Goal: Check status: Check status

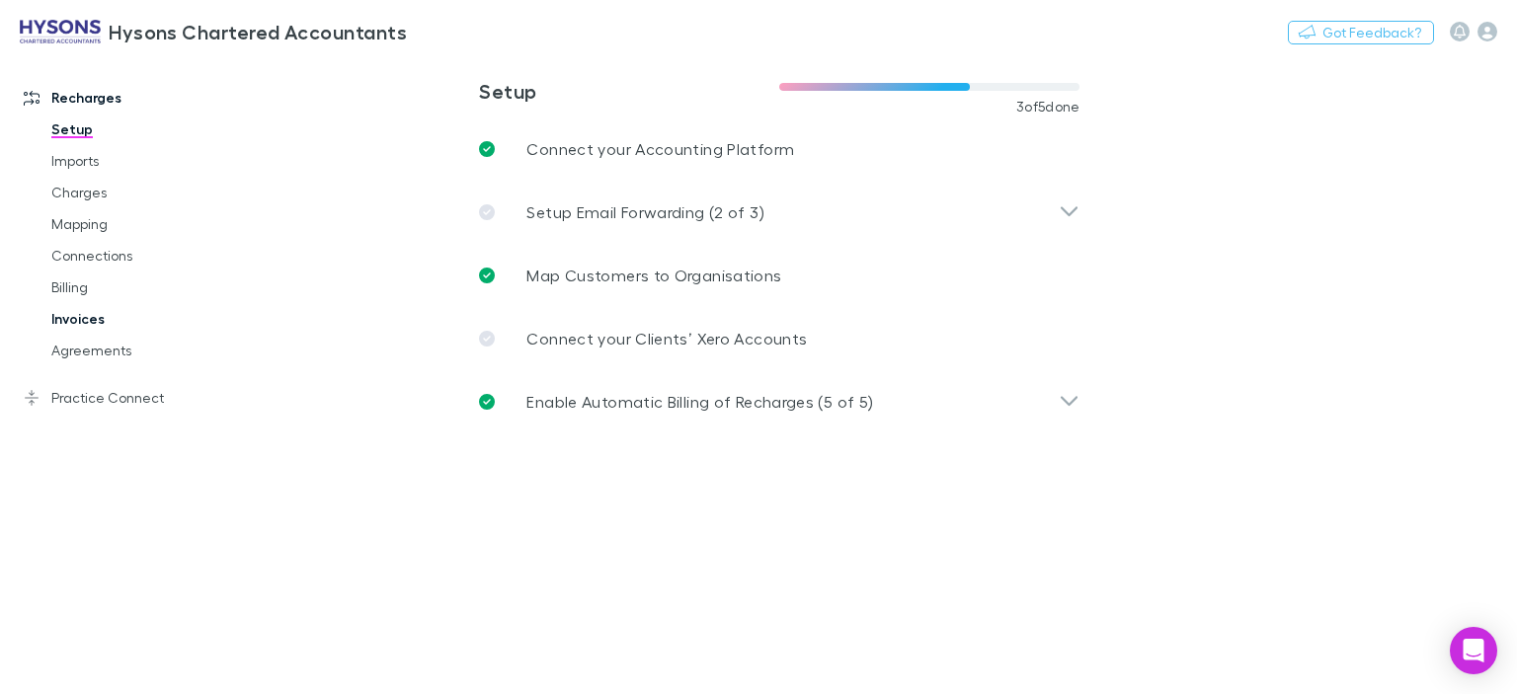
click at [89, 327] on link "Invoices" at bounding box center [145, 319] width 227 height 32
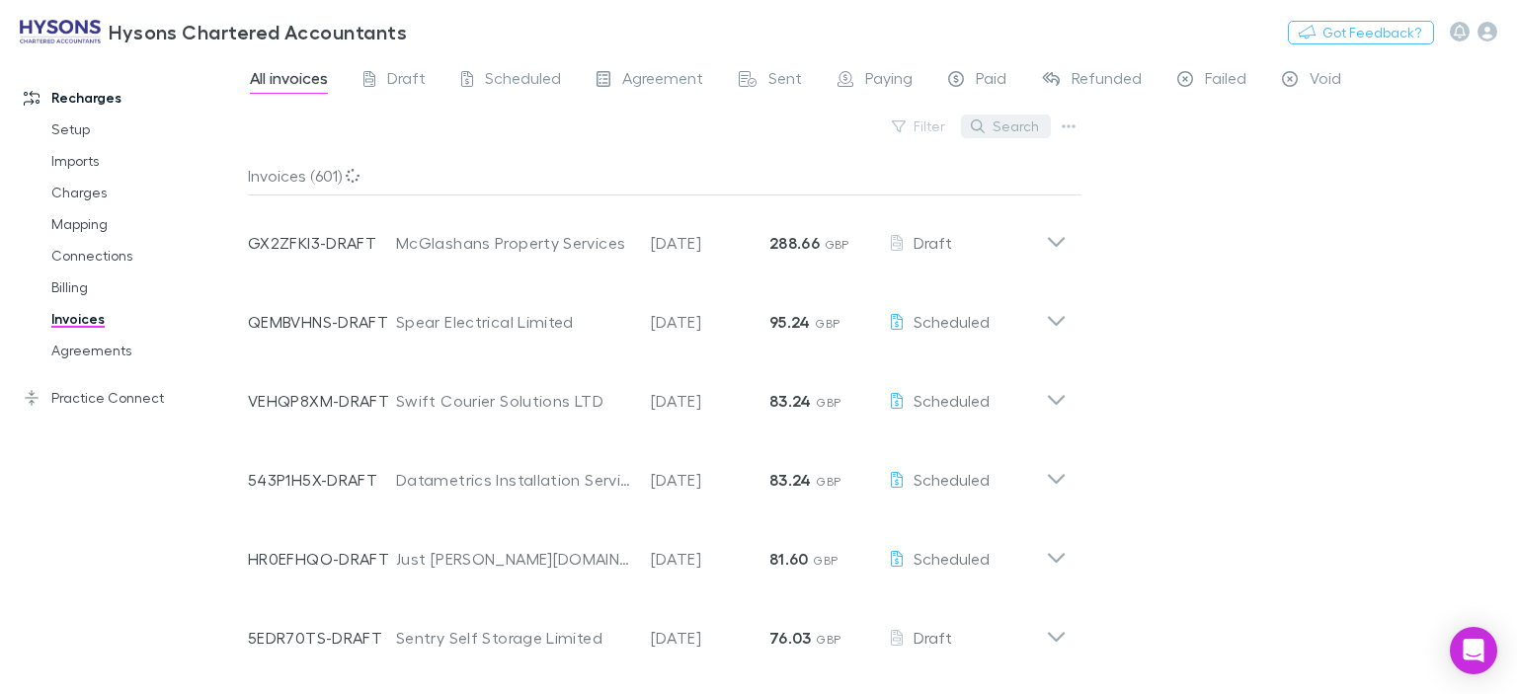
click at [1030, 129] on button "Search" at bounding box center [1006, 127] width 90 height 24
click at [992, 122] on button "Search" at bounding box center [1006, 127] width 90 height 24
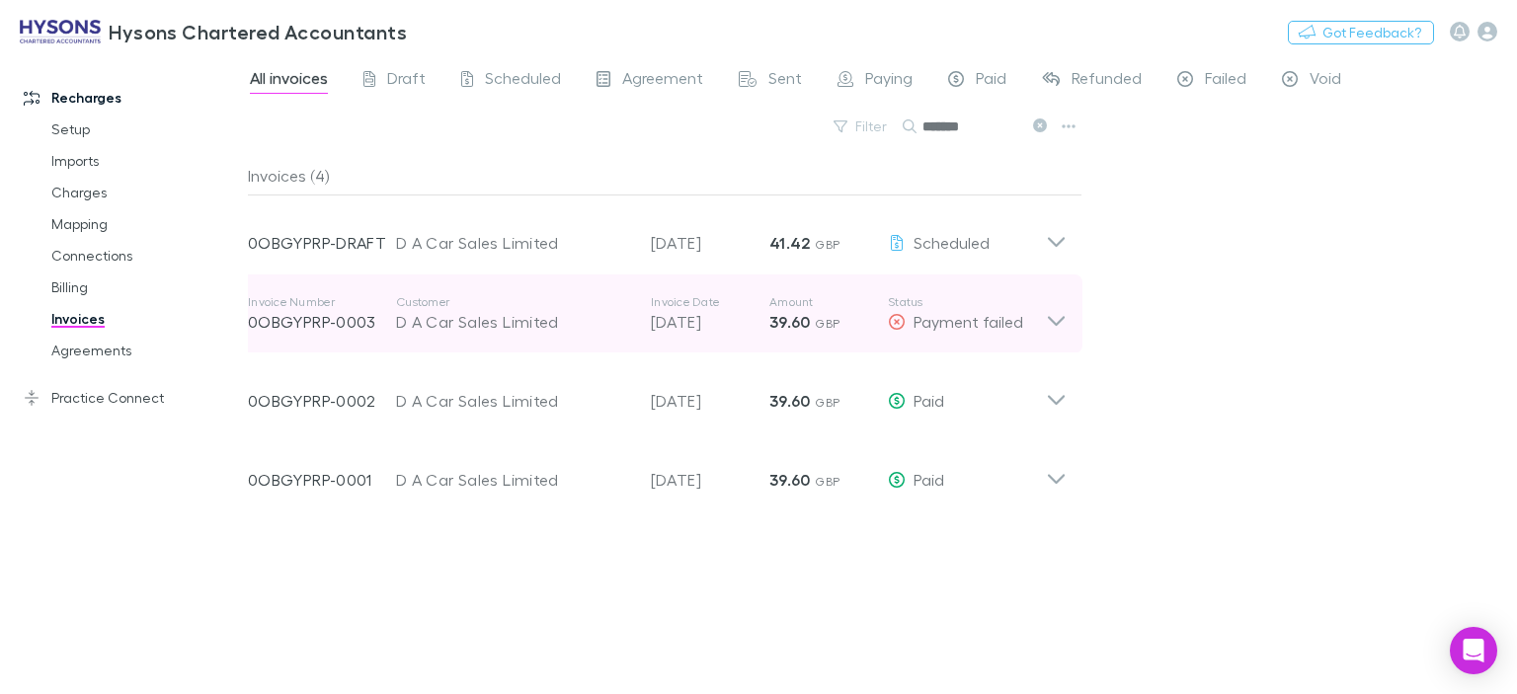
type input "*******"
click at [1051, 318] on icon at bounding box center [1056, 313] width 21 height 39
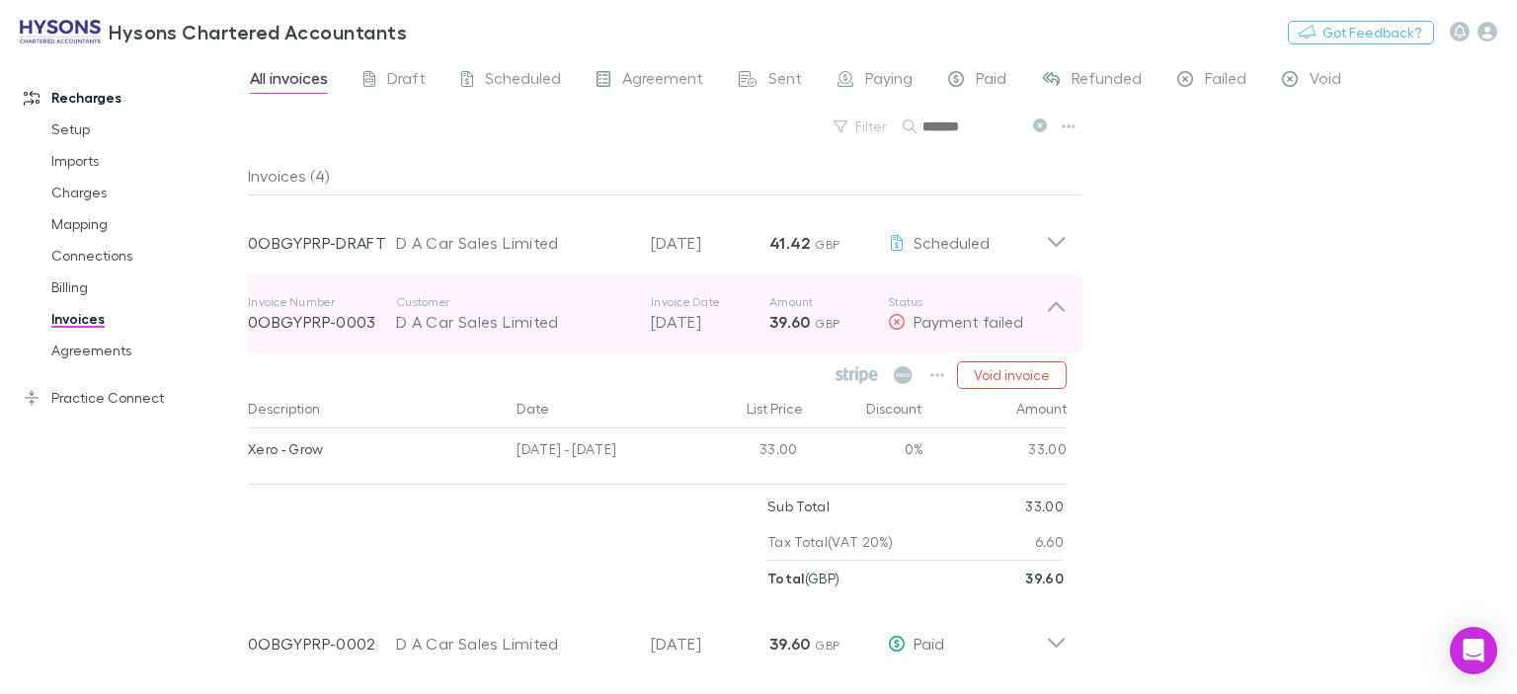
click at [453, 297] on p "Customer" at bounding box center [513, 302] width 235 height 16
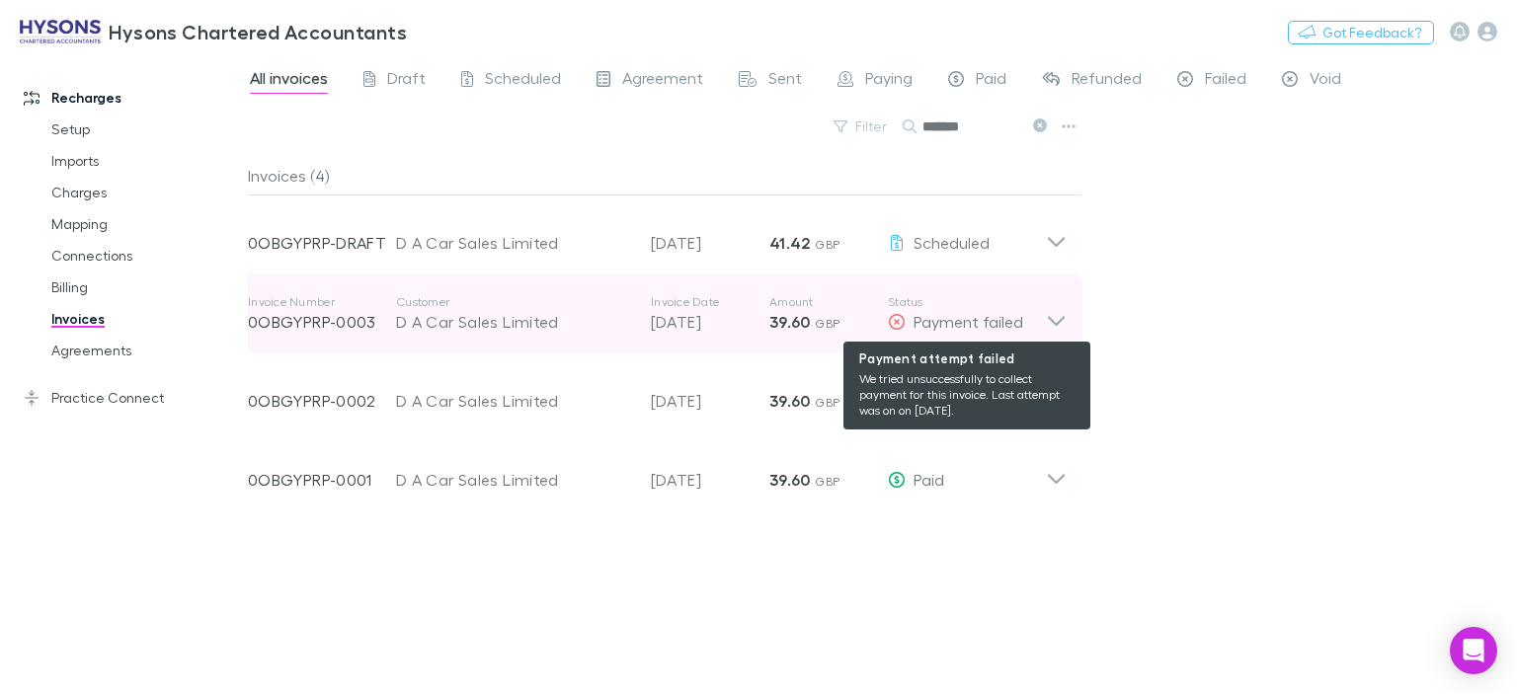
click at [983, 312] on span "Payment failed" at bounding box center [968, 321] width 110 height 19
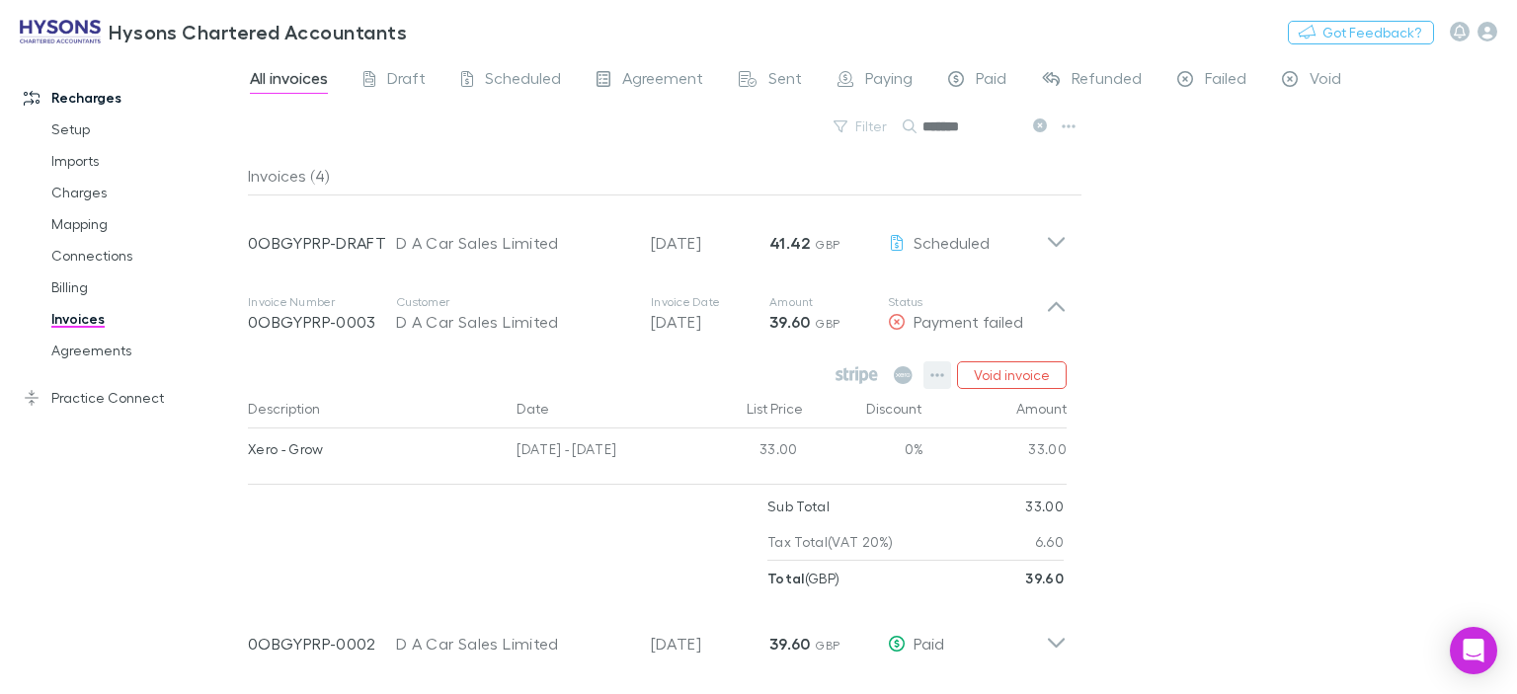
click at [939, 379] on icon "button" at bounding box center [937, 375] width 14 height 16
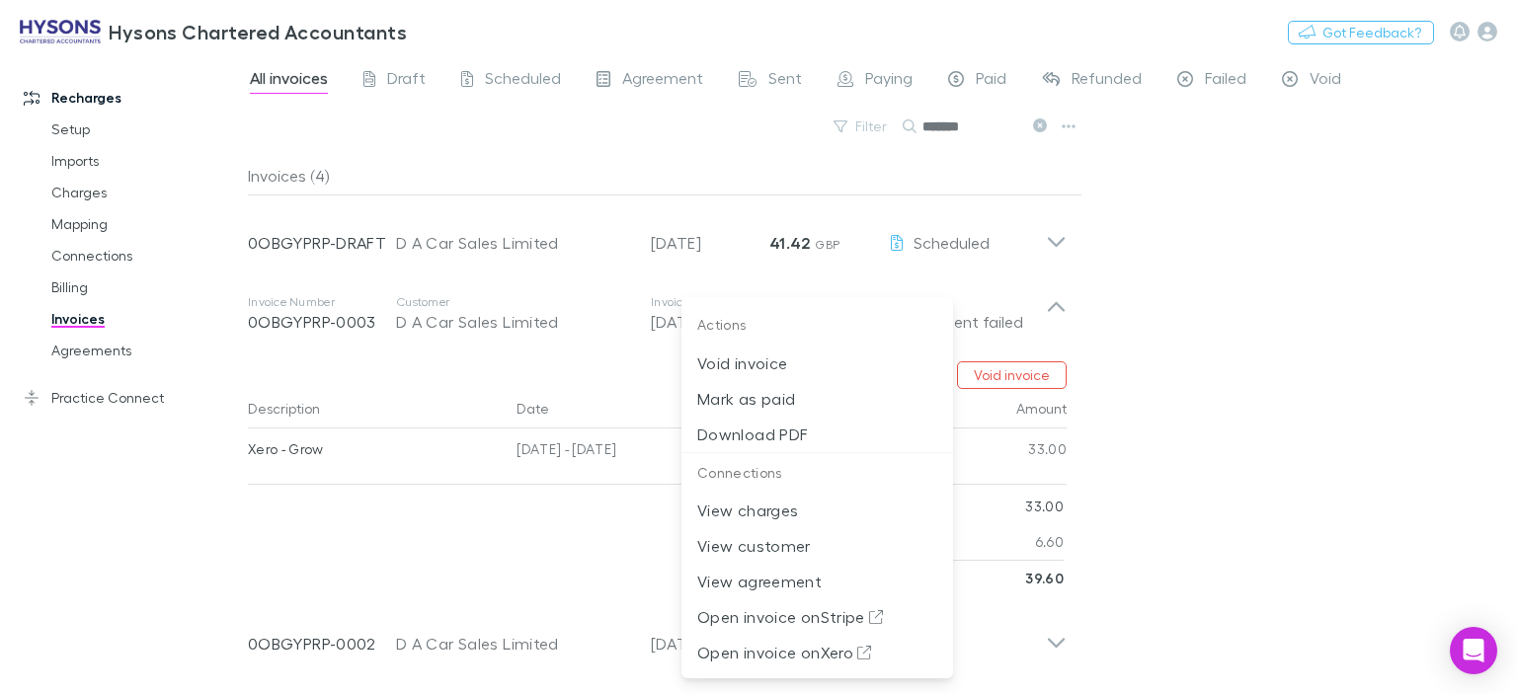
click at [1220, 426] on div at bounding box center [758, 347] width 1517 height 694
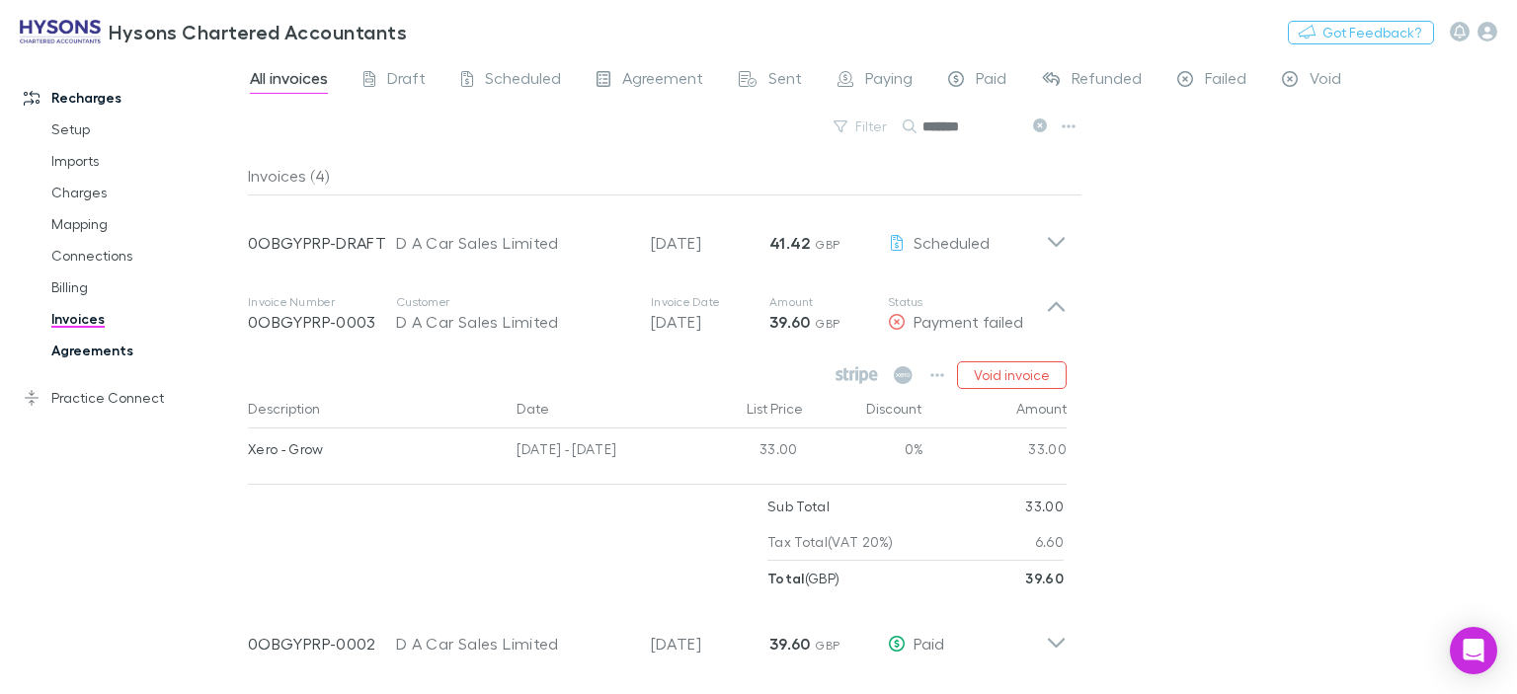
click at [107, 354] on link "Agreements" at bounding box center [145, 351] width 227 height 32
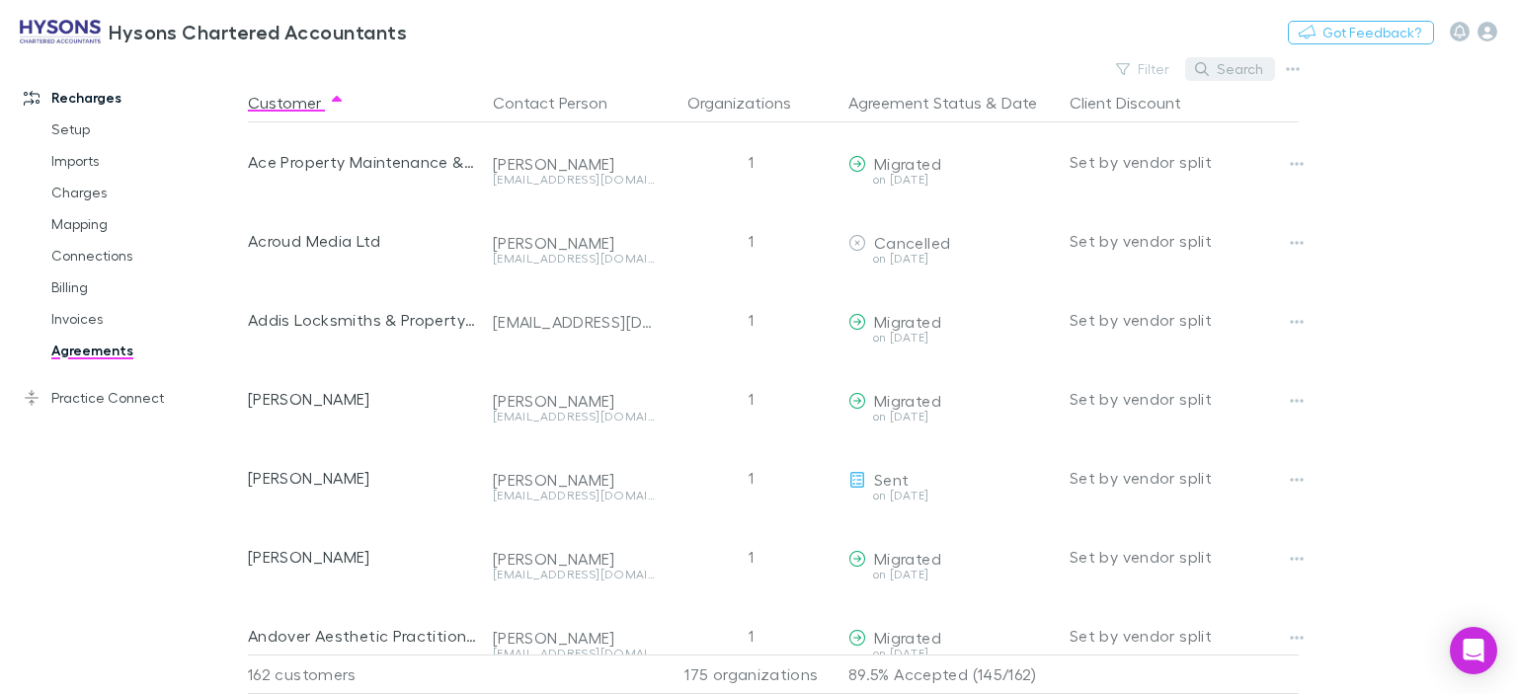
click at [1244, 66] on button "Search" at bounding box center [1230, 69] width 90 height 24
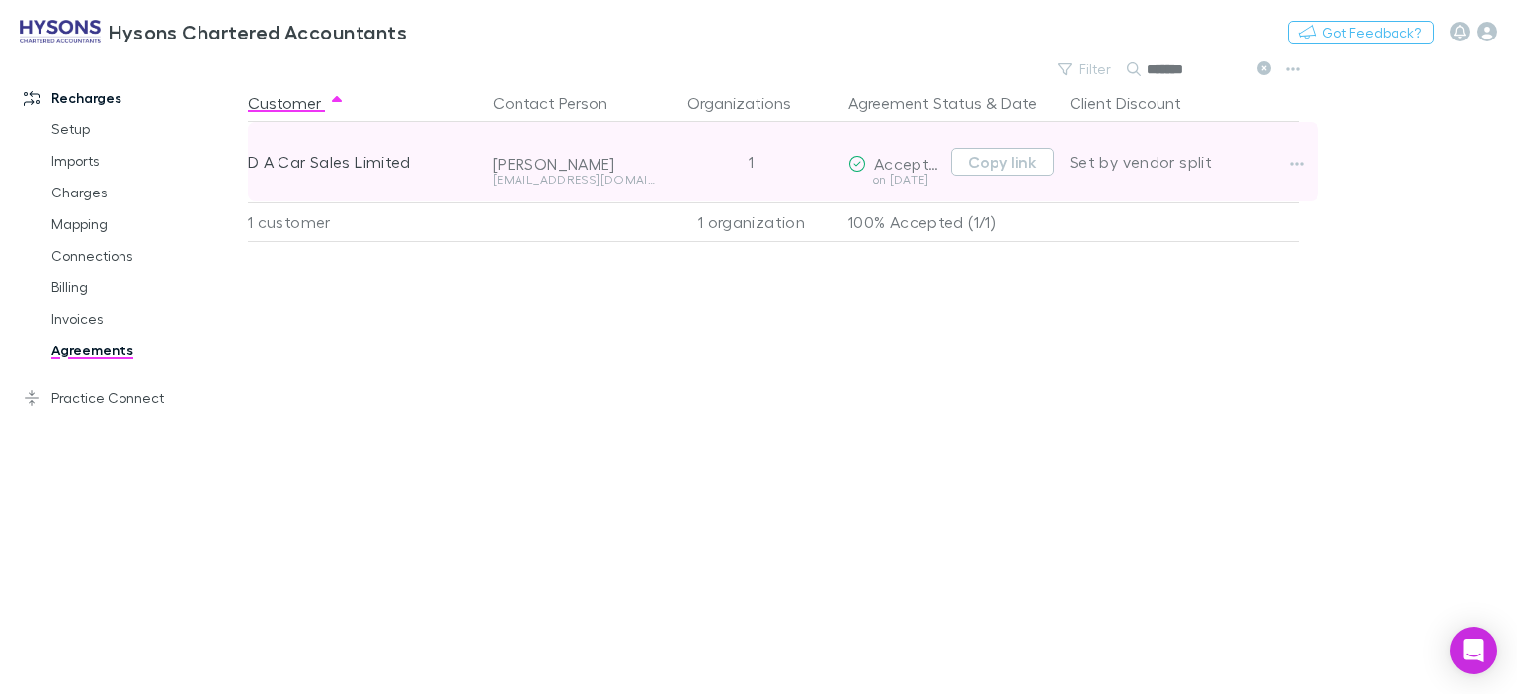
type input "*******"
click at [1311, 171] on div at bounding box center [1314, 161] width 63 height 79
click at [1309, 171] on button "button" at bounding box center [1297, 164] width 28 height 28
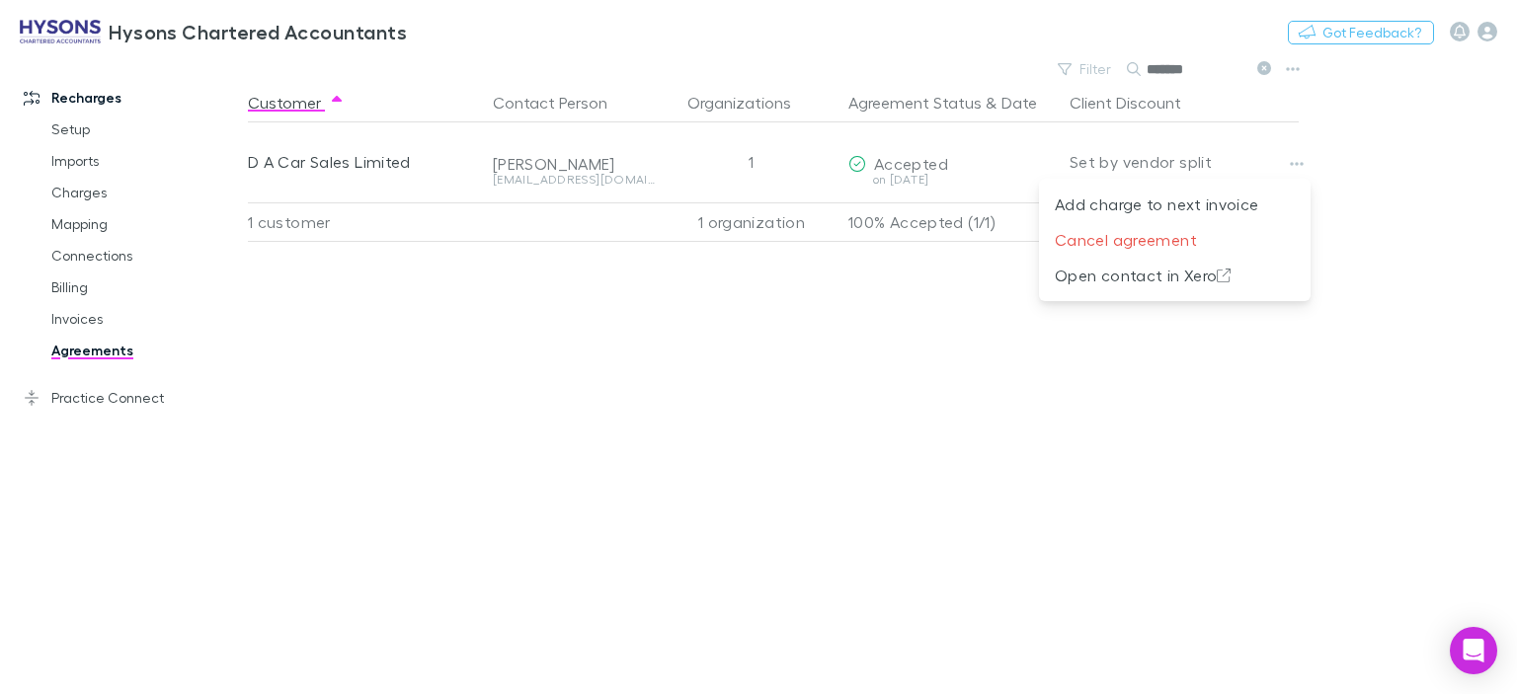
click at [1329, 169] on div at bounding box center [758, 347] width 1517 height 694
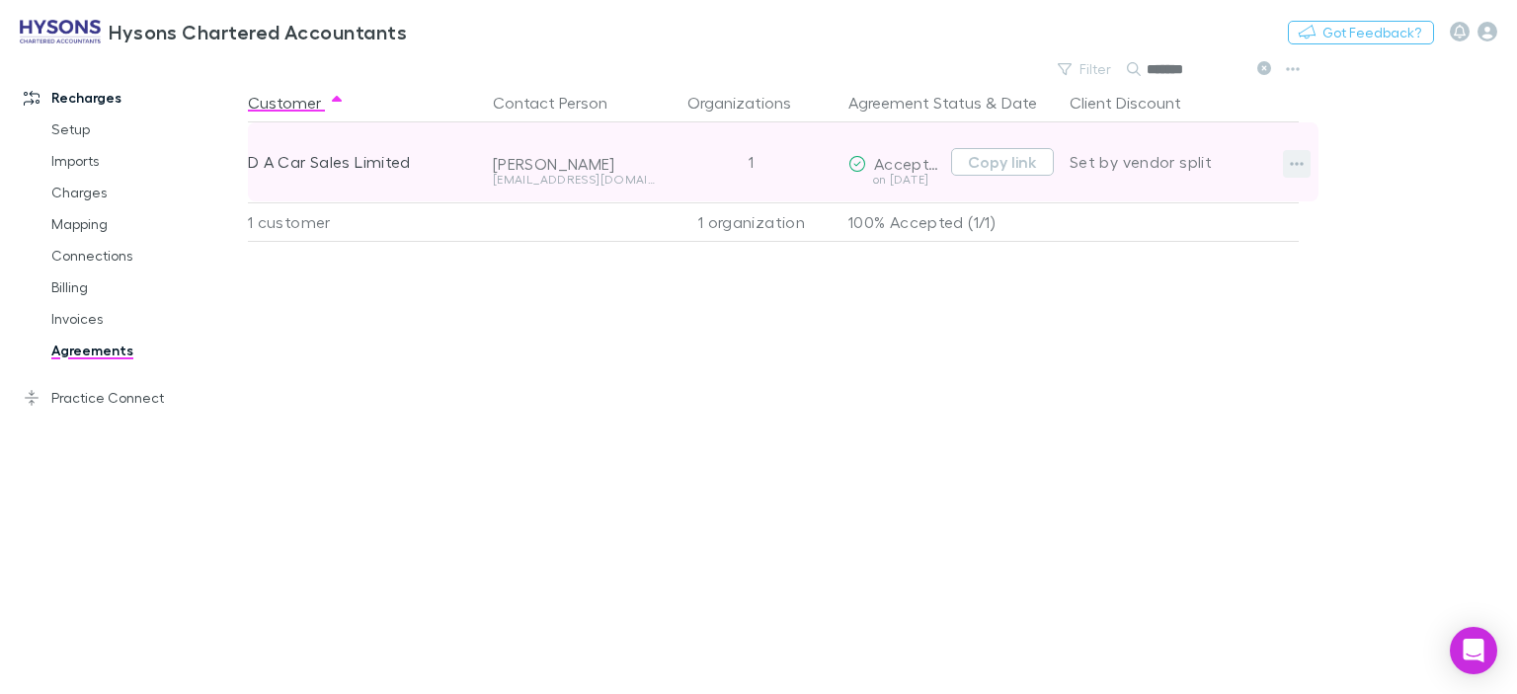
click at [1303, 165] on button "button" at bounding box center [1297, 164] width 28 height 28
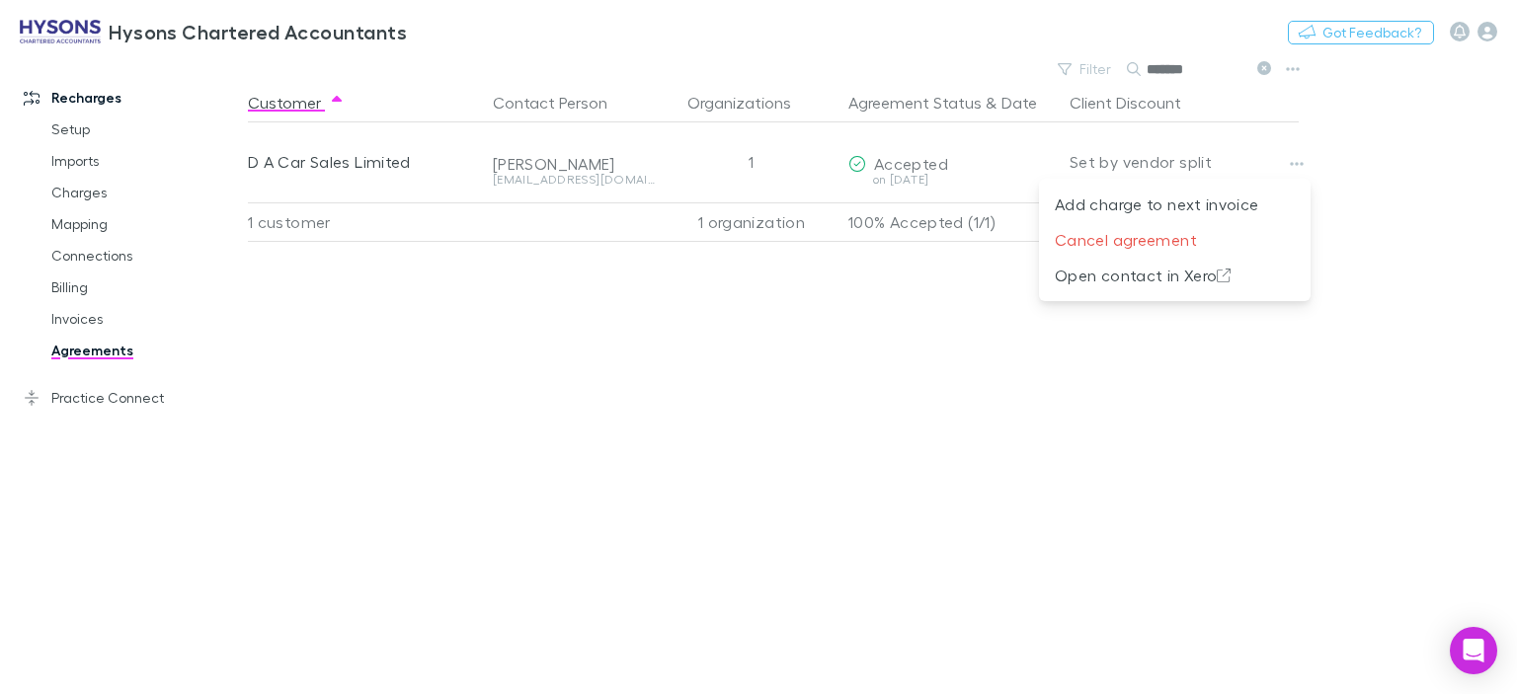
click at [1282, 354] on div at bounding box center [758, 347] width 1517 height 694
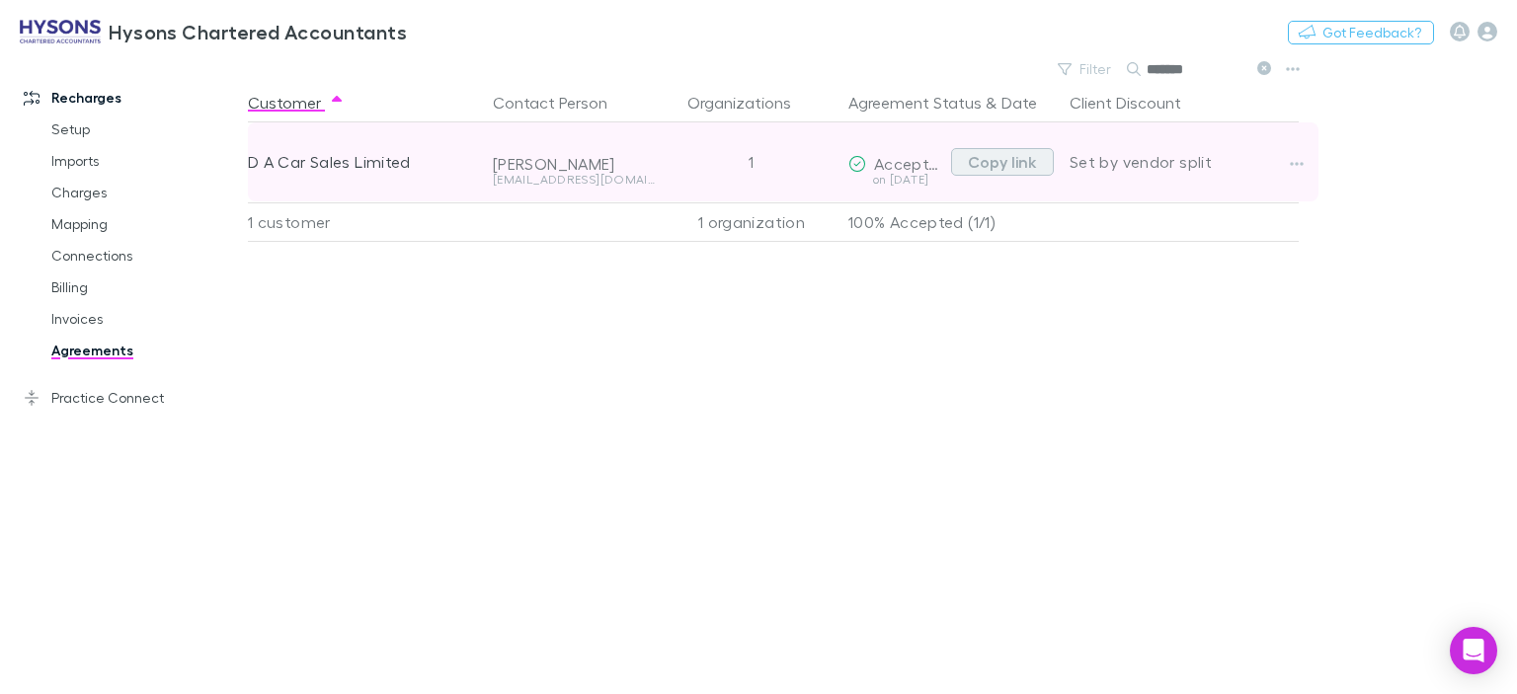
click at [984, 165] on button "Copy link" at bounding box center [1002, 162] width 103 height 28
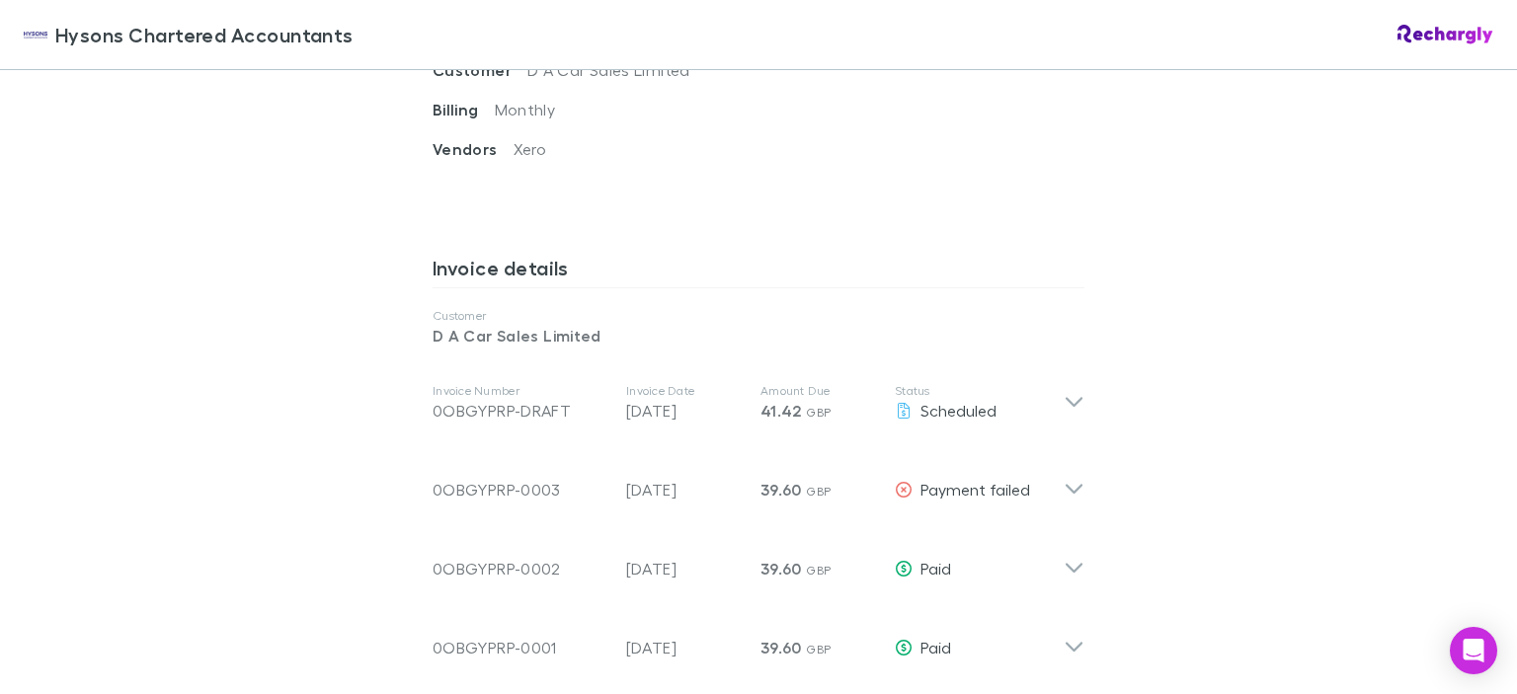
scroll to position [987, 0]
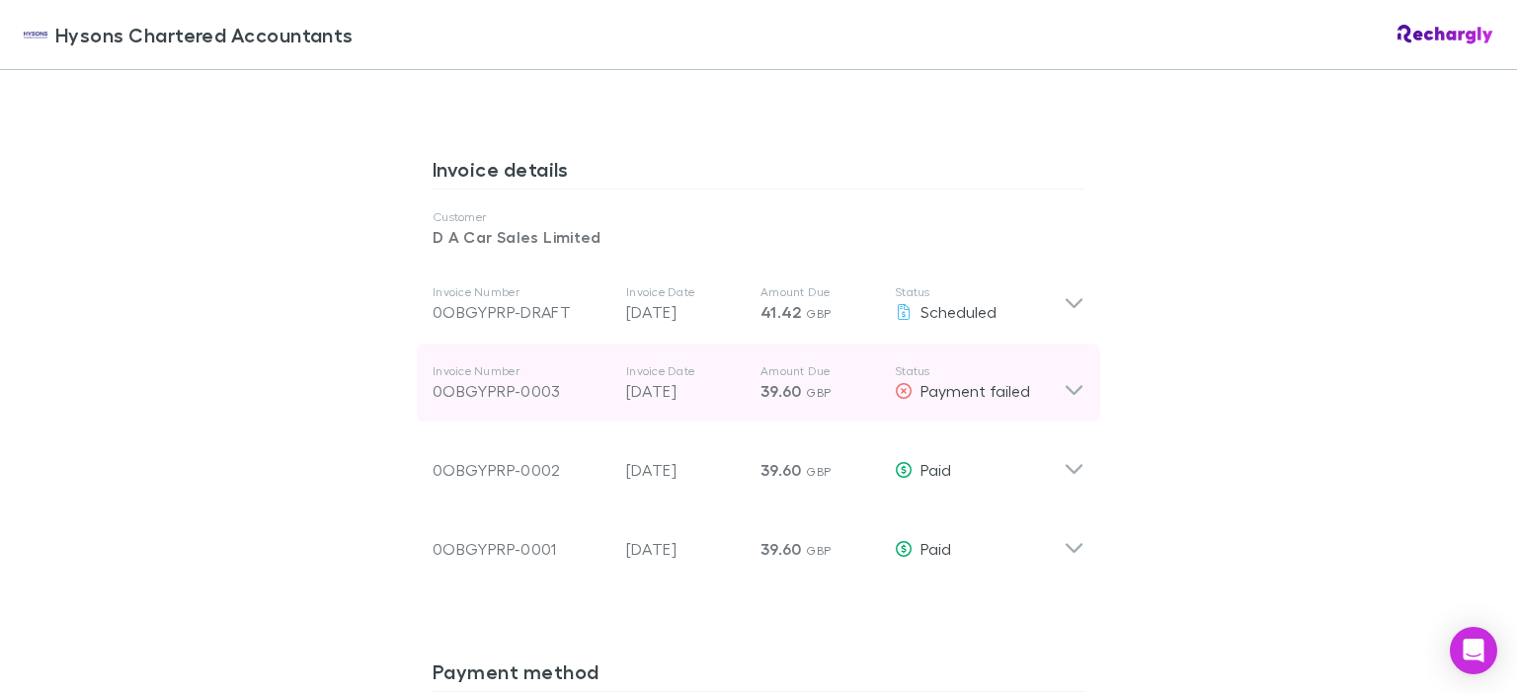
click at [1067, 390] on icon at bounding box center [1073, 391] width 17 height 10
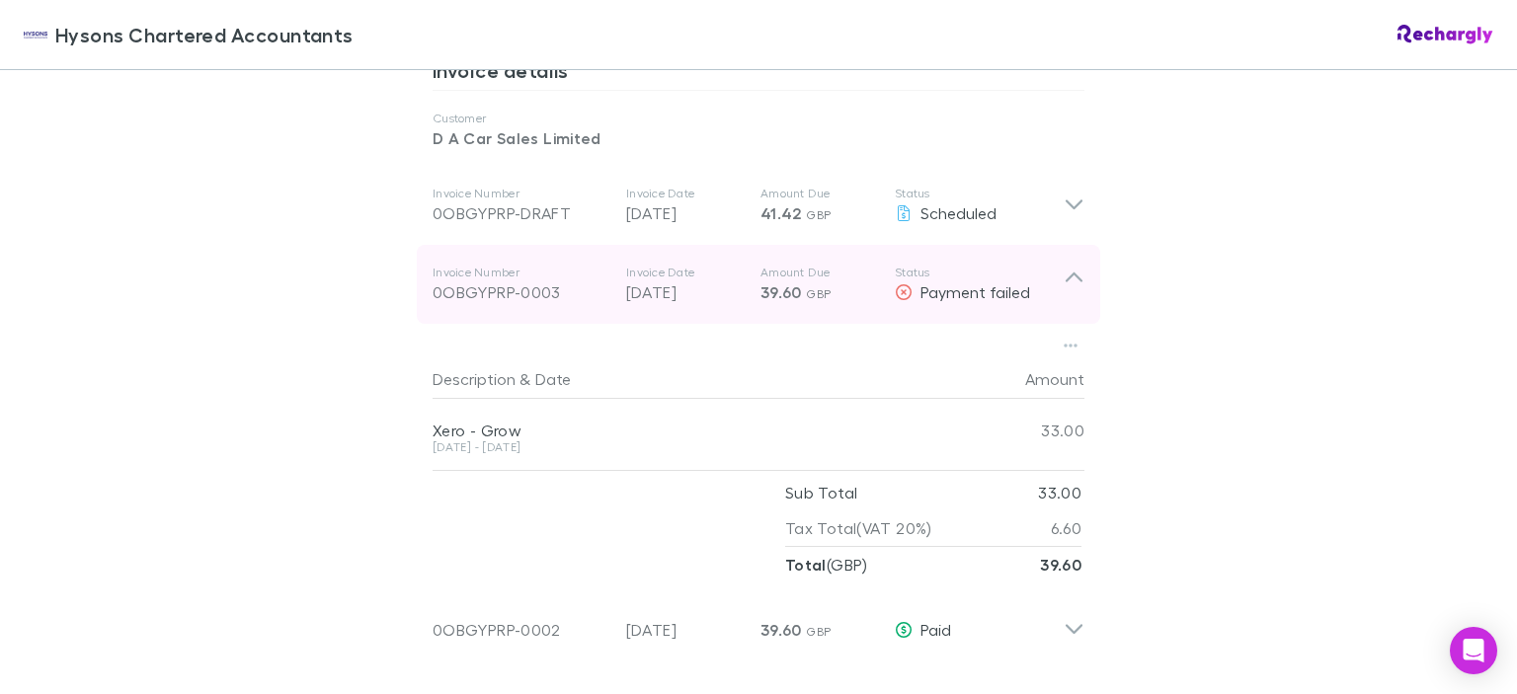
scroll to position [1185, 0]
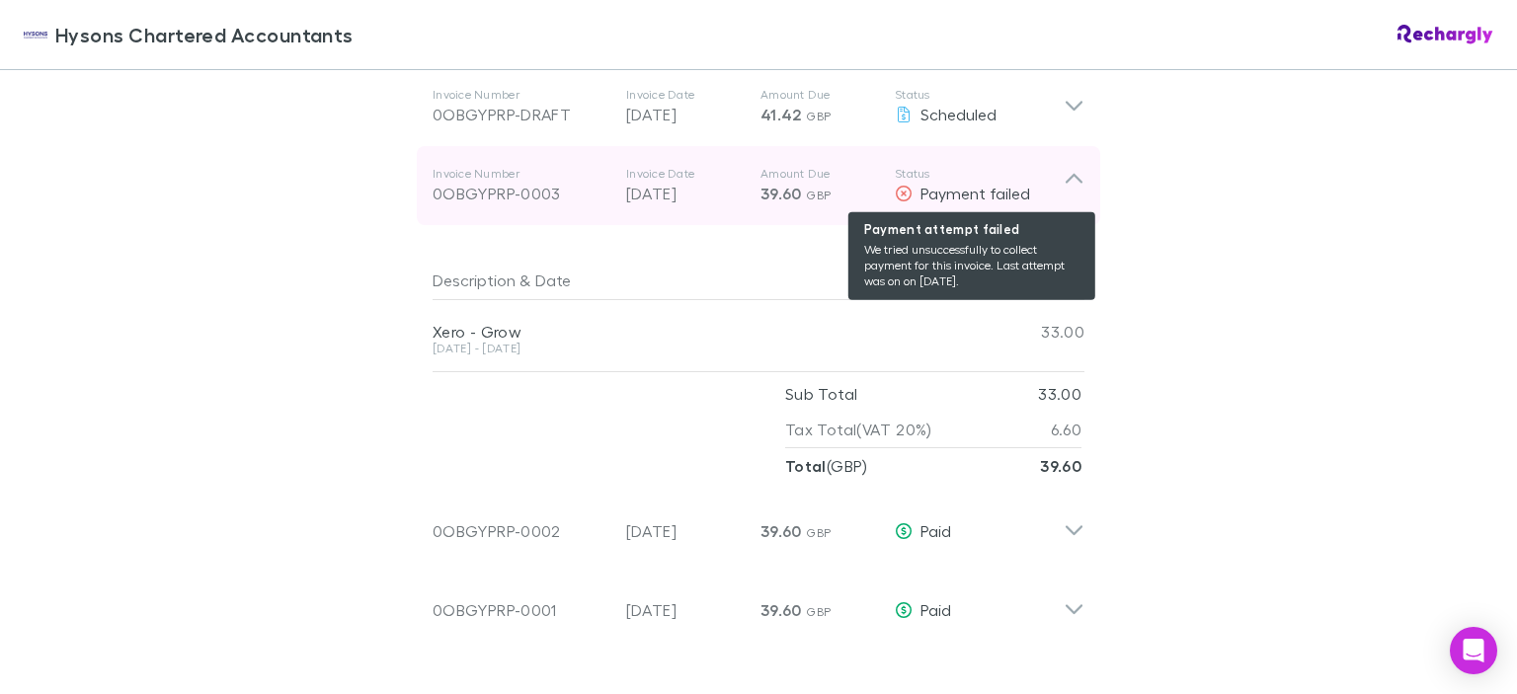
click at [1056, 182] on div "Invoice Number 0OBGYPRP-0003 Invoice Date 20 Aug 2025 Amount Due 39.60 GBP Stat…" at bounding box center [758, 185] width 683 height 79
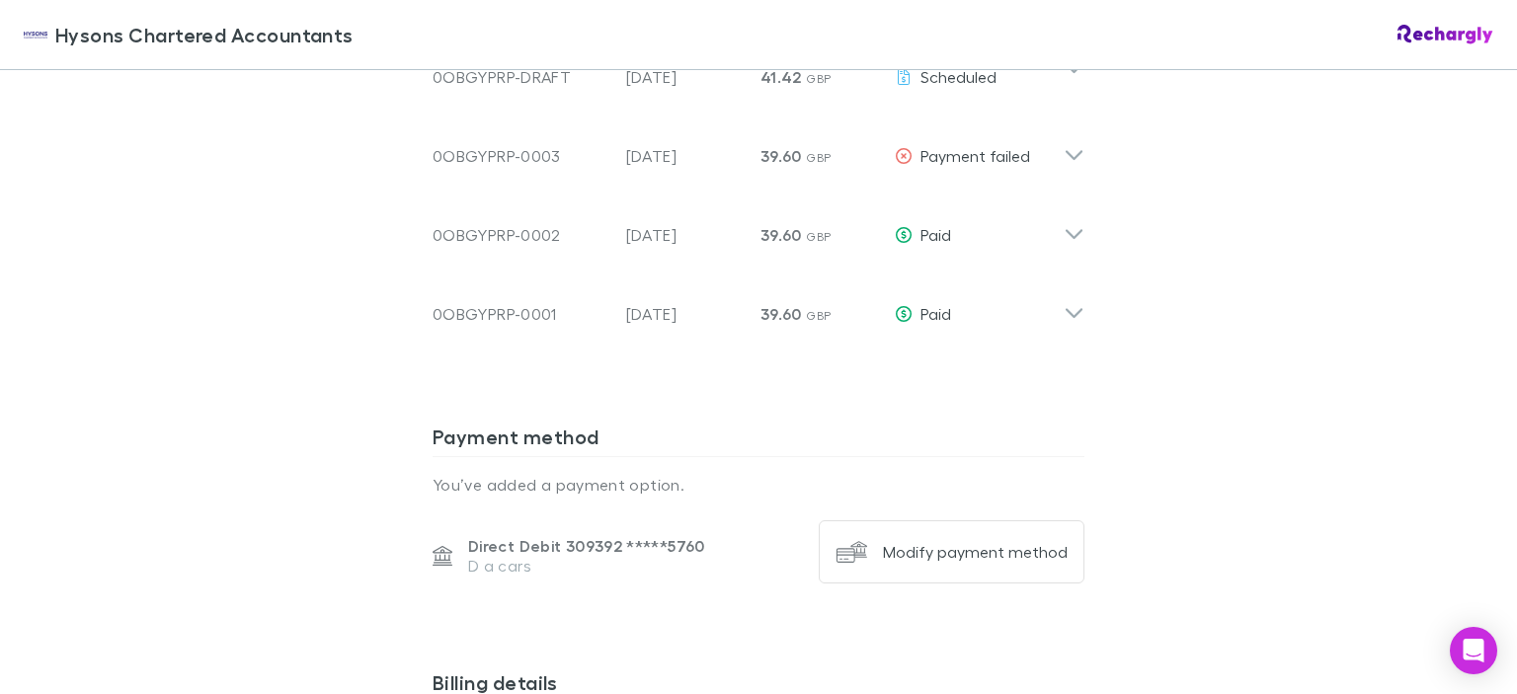
scroll to position [1124, 0]
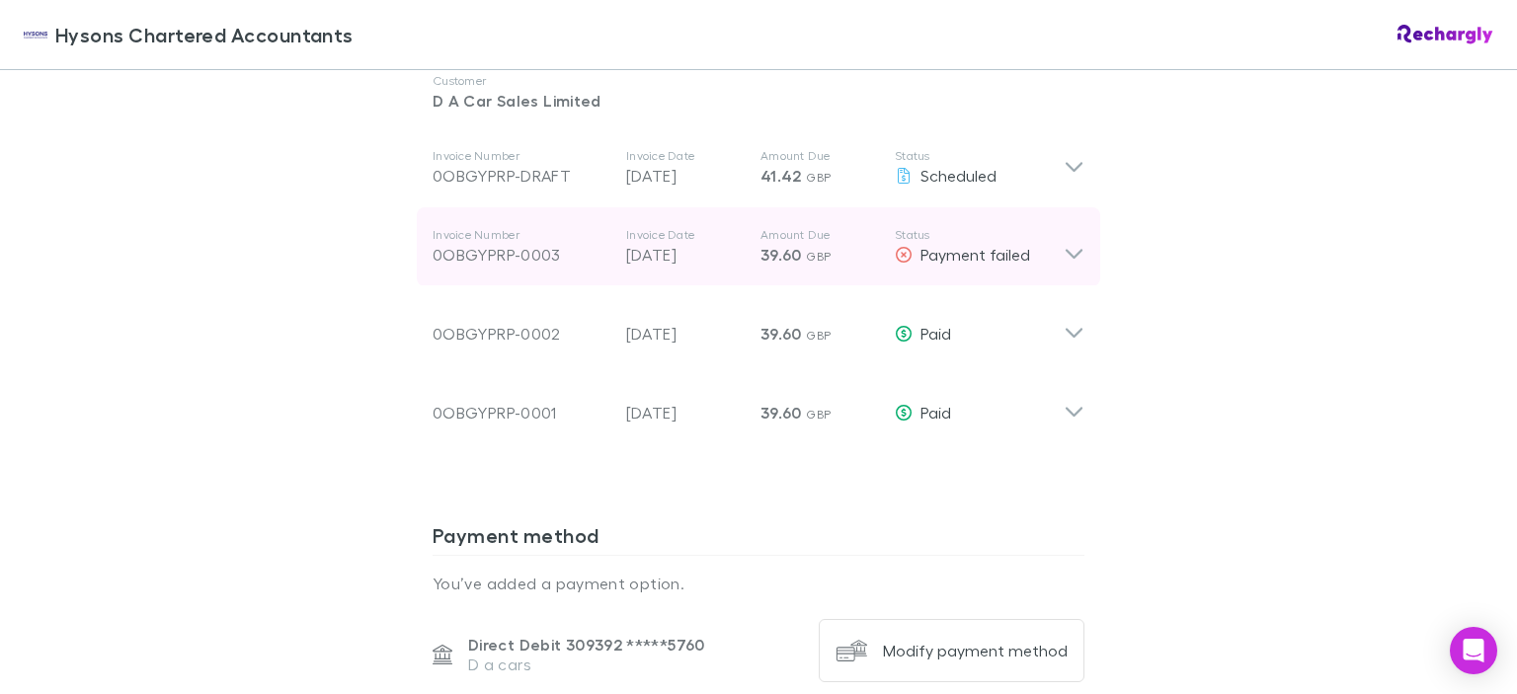
click at [1082, 252] on div "Invoice Number 0OBGYPRP-0003 Invoice Date 20 Aug 2025 Amount Due 39.60 GBP Stat…" at bounding box center [758, 246] width 683 height 79
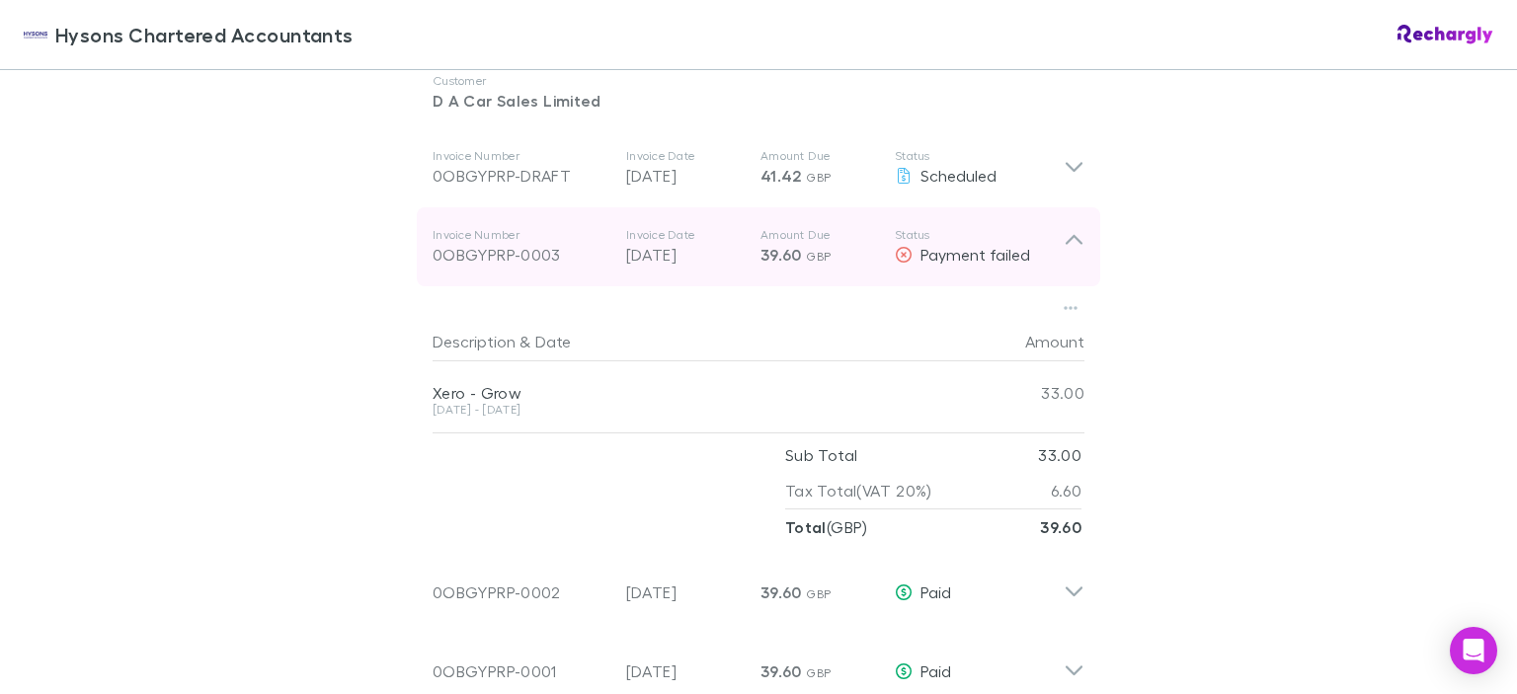
click at [1067, 229] on icon at bounding box center [1073, 246] width 21 height 39
